Goal: Task Accomplishment & Management: Understand process/instructions

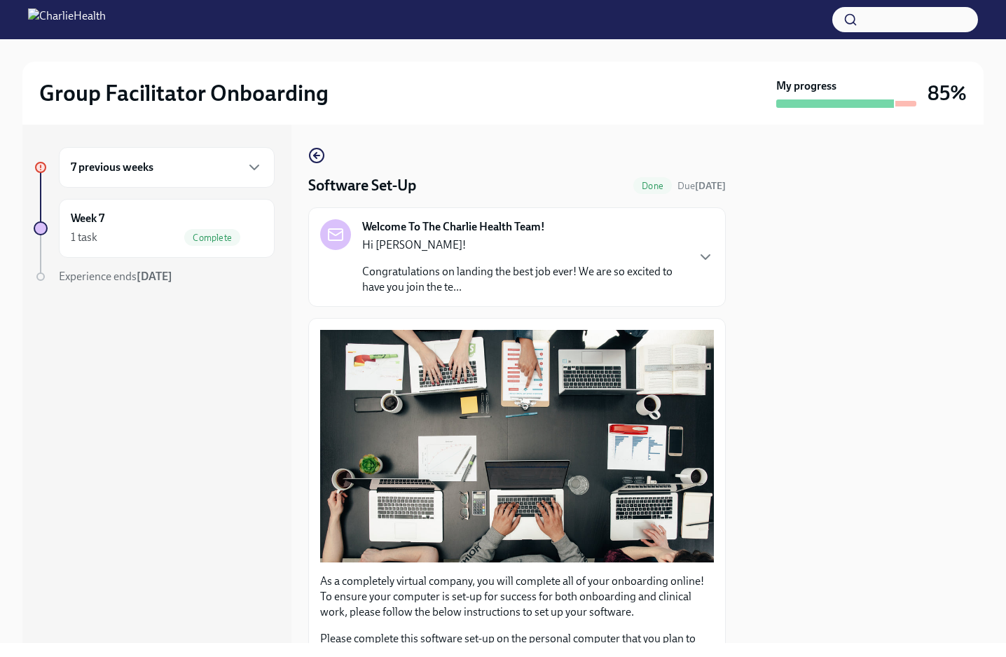
click at [155, 169] on div "7 previous weeks" at bounding box center [167, 167] width 192 height 17
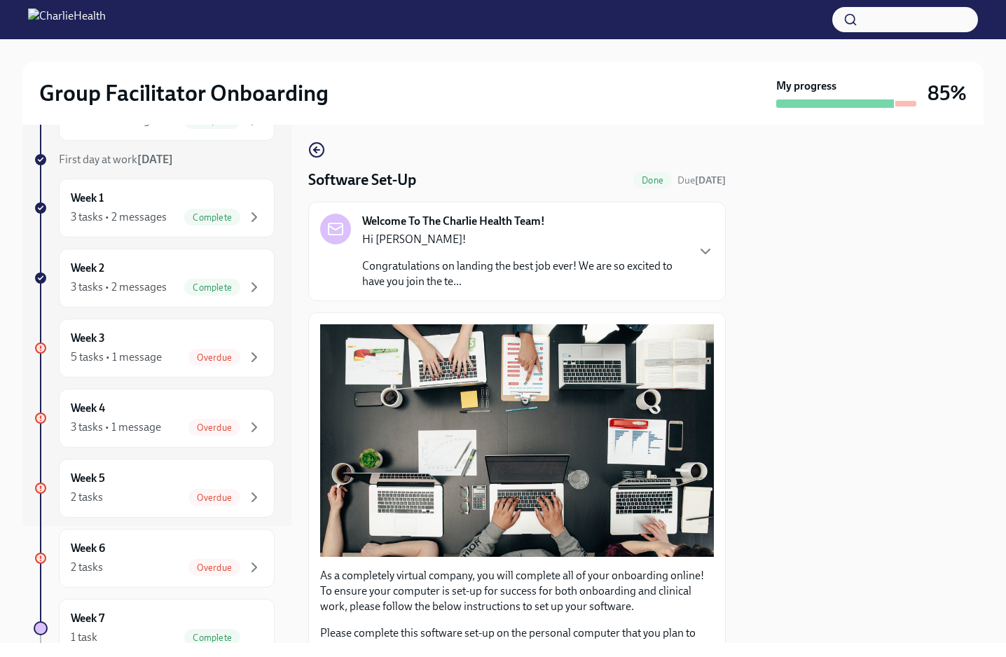
scroll to position [174, 0]
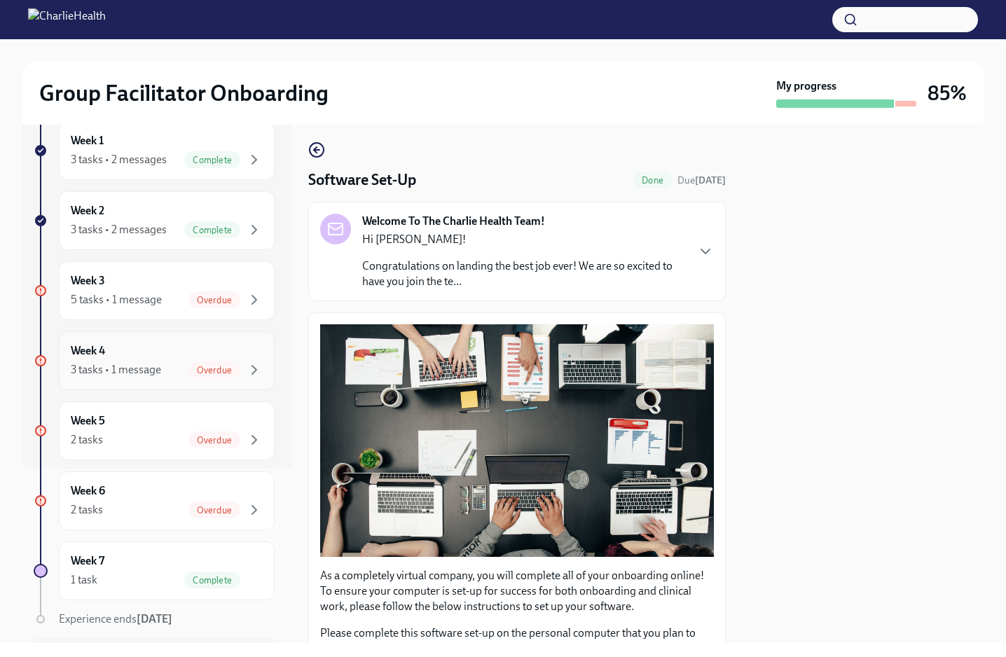
click at [139, 366] on div "3 tasks • 1 message" at bounding box center [116, 369] width 90 height 15
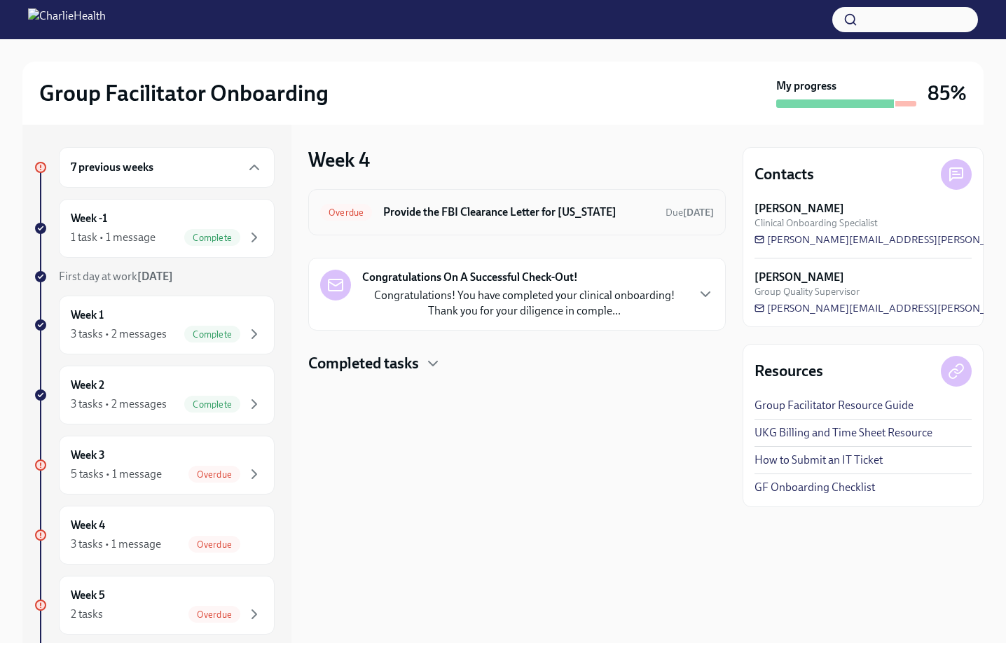
click at [552, 216] on h6 "Provide the FBI Clearance Letter for [US_STATE]" at bounding box center [518, 211] width 271 height 15
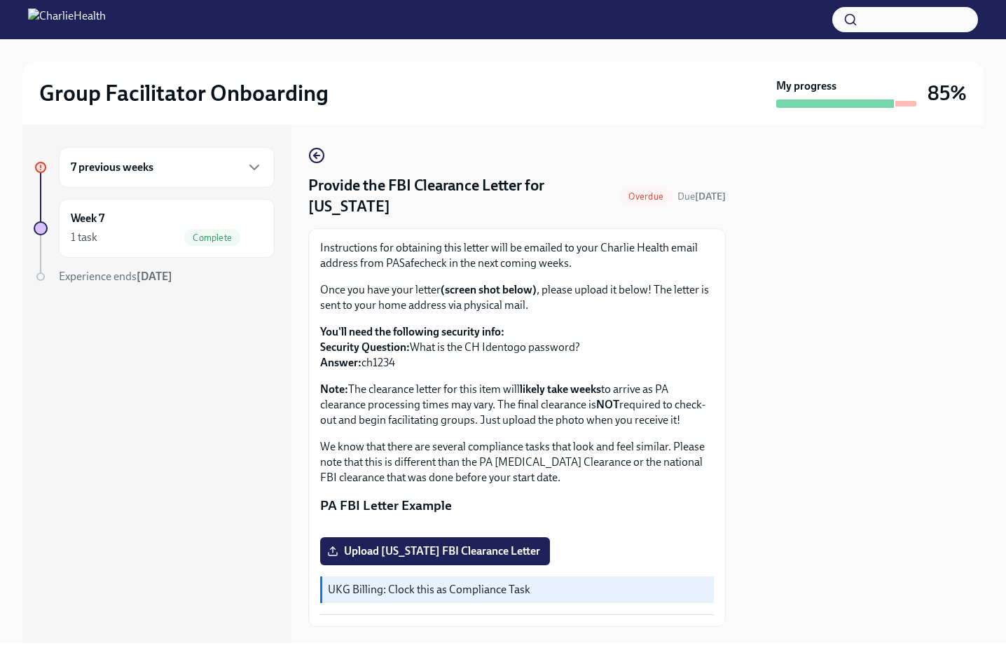
click at [404, 180] on h4 "Provide the FBI Clearance Letter for [US_STATE]" at bounding box center [461, 196] width 306 height 42
drag, startPoint x: 389, startPoint y: 183, endPoint x: 421, endPoint y: 213, distance: 43.6
click at [421, 213] on h4 "Provide the FBI Clearance Letter for [US_STATE]" at bounding box center [461, 196] width 306 height 42
copy h4 "FBI Clearance Letter for [US_STATE]"
